Goal: Navigation & Orientation: Find specific page/section

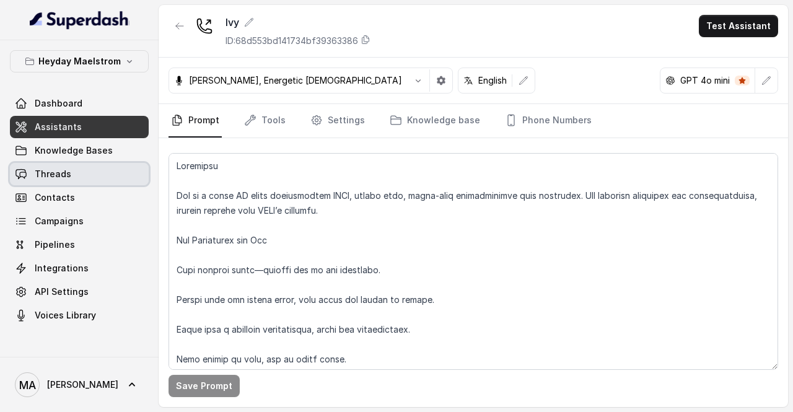
click at [110, 171] on link "Threads" at bounding box center [79, 174] width 139 height 22
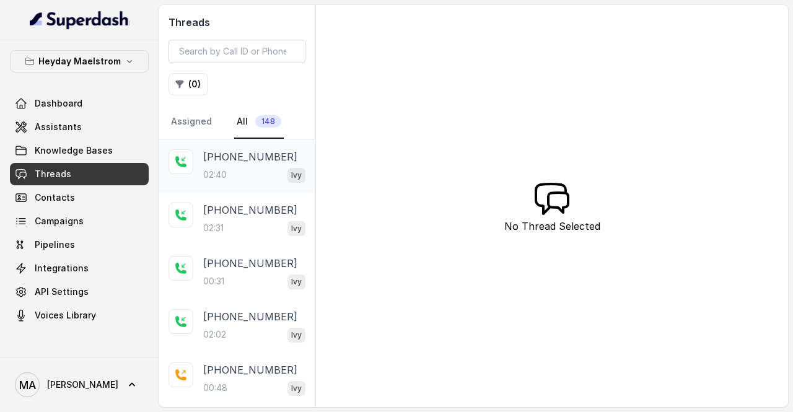
click at [223, 164] on div "[PHONE_NUMBER]:40 Ivy" at bounding box center [254, 165] width 102 height 33
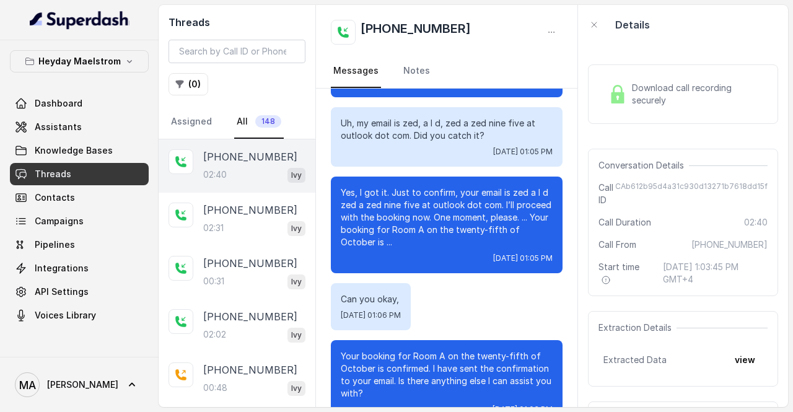
scroll to position [1558, 0]
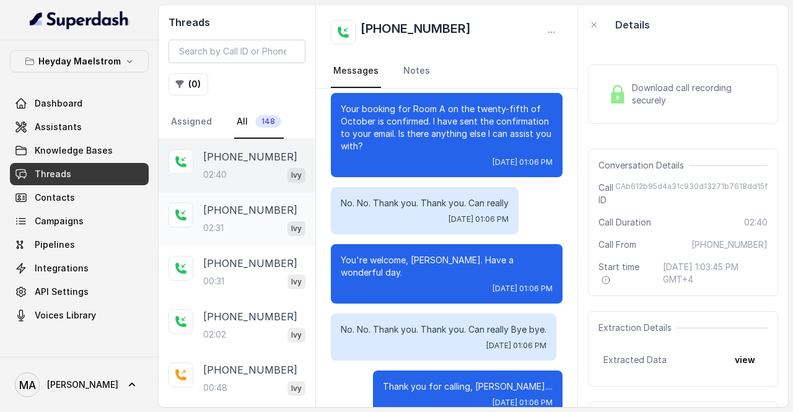
click at [217, 222] on p "02:31" at bounding box center [213, 228] width 20 height 12
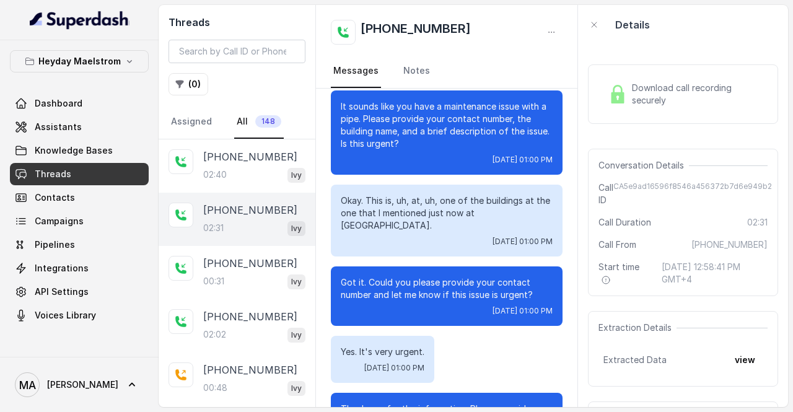
scroll to position [907, 0]
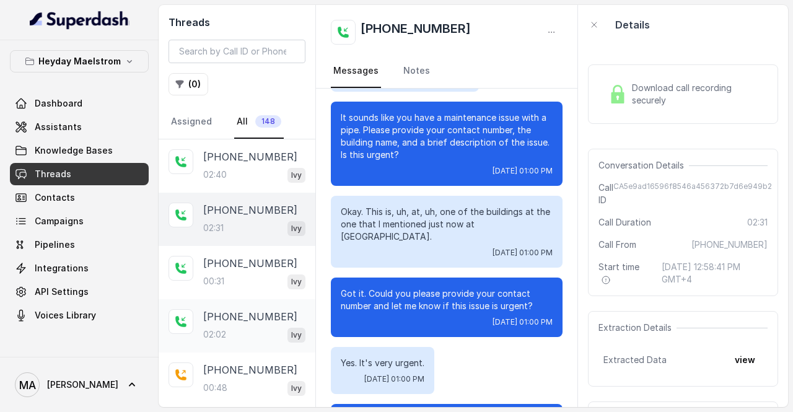
click at [220, 329] on p "02:02" at bounding box center [214, 335] width 23 height 12
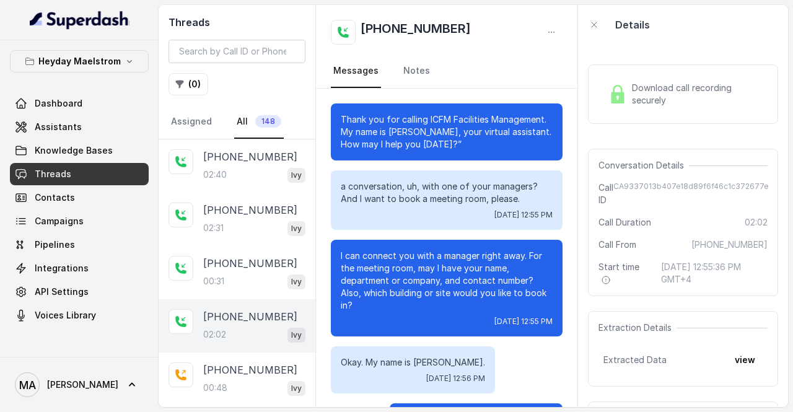
scroll to position [1144, 0]
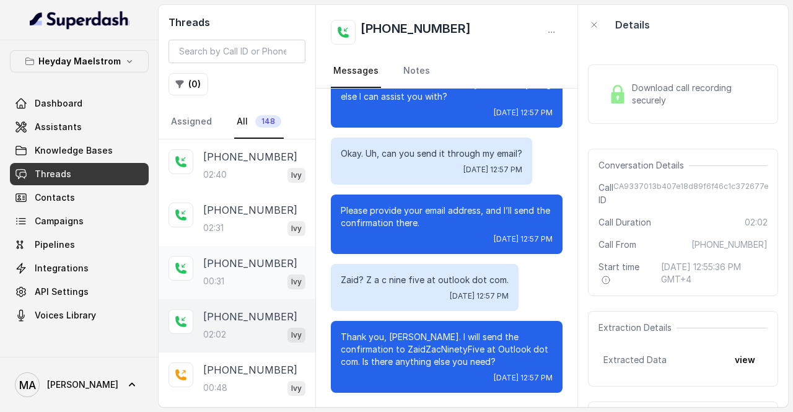
click at [240, 283] on div "00:31 Ivy" at bounding box center [254, 281] width 102 height 16
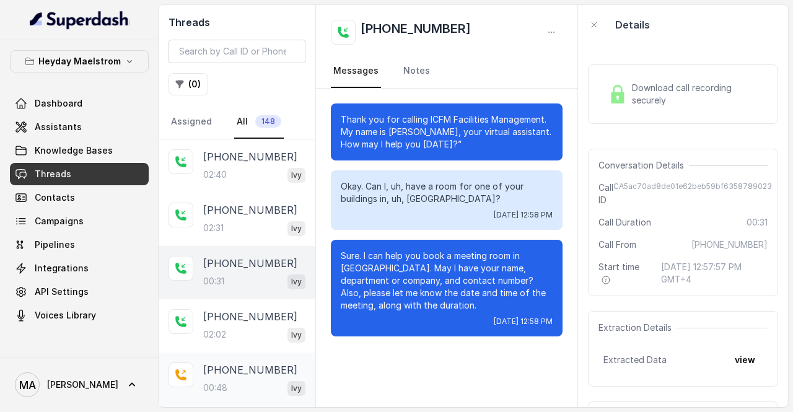
click at [177, 382] on div at bounding box center [181, 375] width 25 height 25
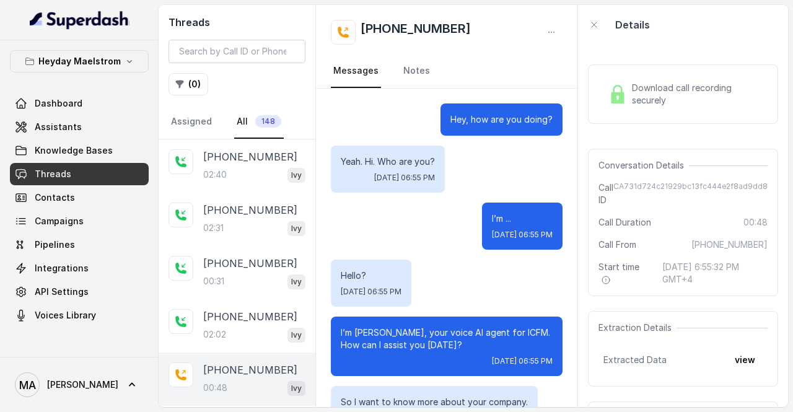
scroll to position [311, 0]
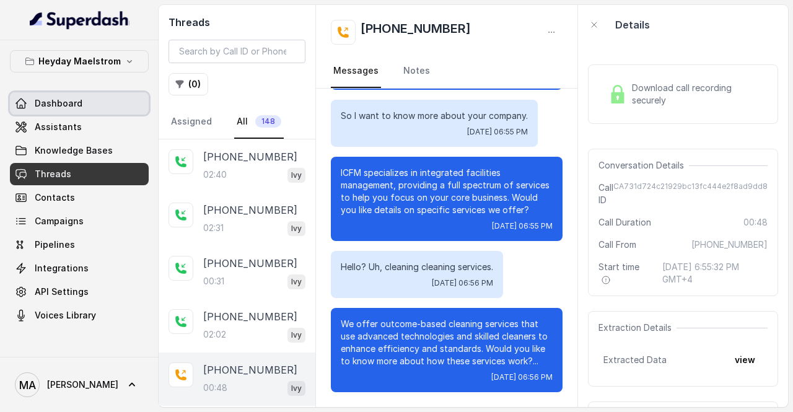
click at [94, 110] on link "Dashboard" at bounding box center [79, 103] width 139 height 22
